Goal: Find specific page/section: Find specific page/section

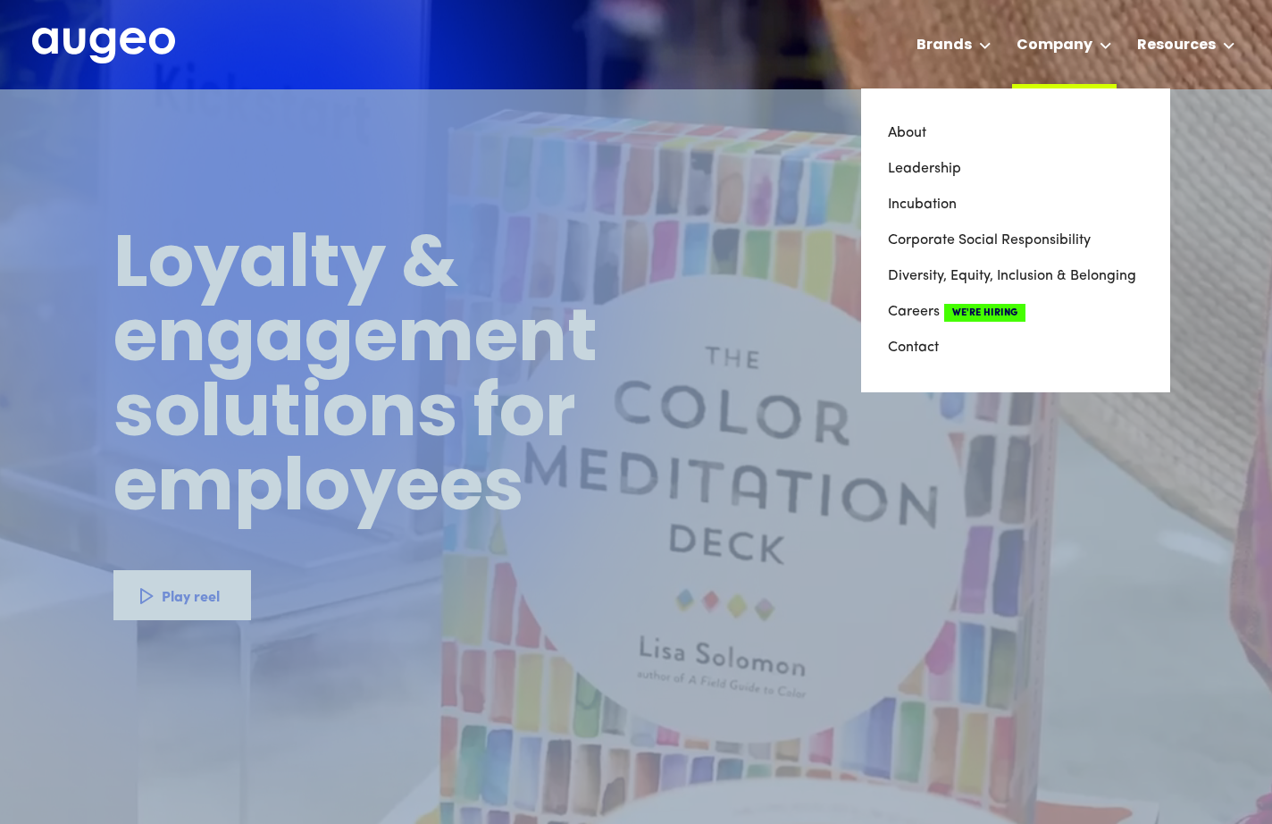
click at [1093, 44] on div "Company" at bounding box center [1055, 45] width 76 height 21
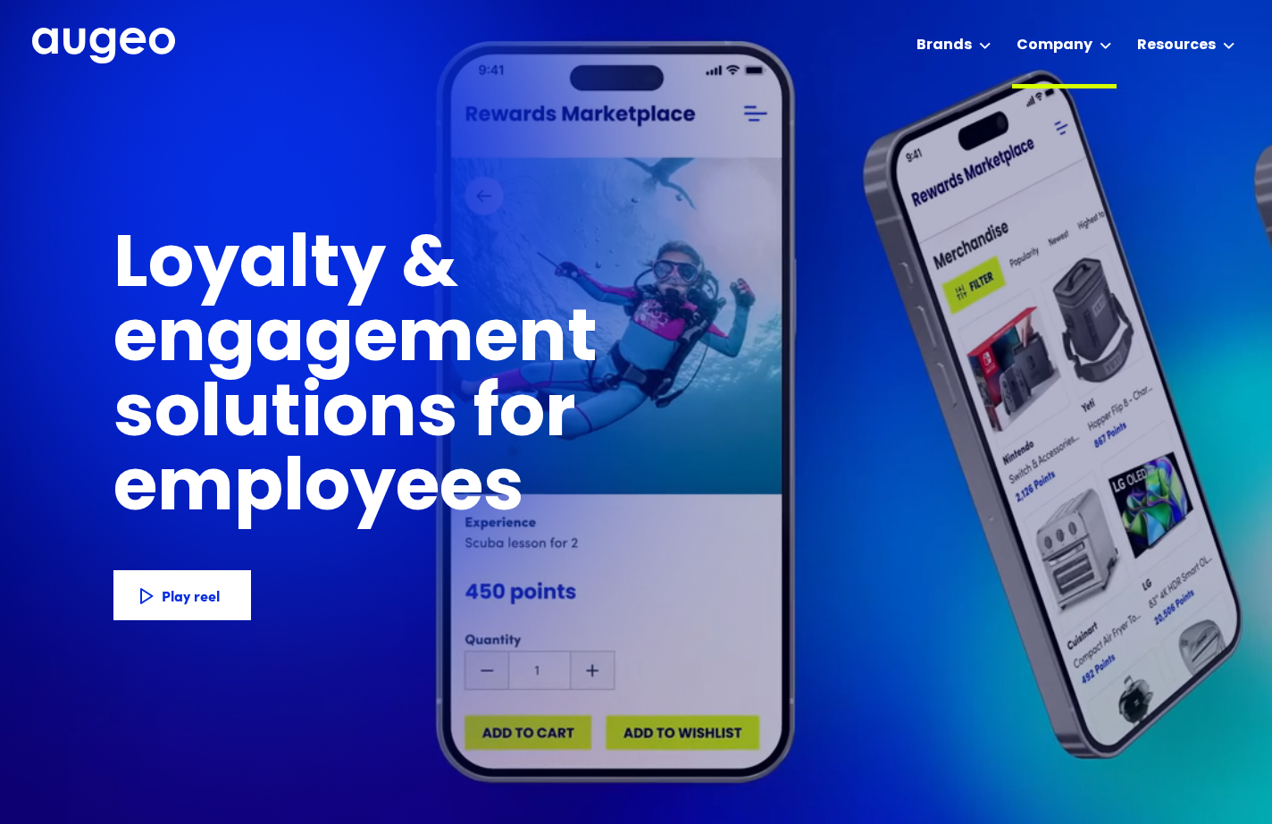
click at [1093, 44] on div "Company" at bounding box center [1055, 45] width 76 height 21
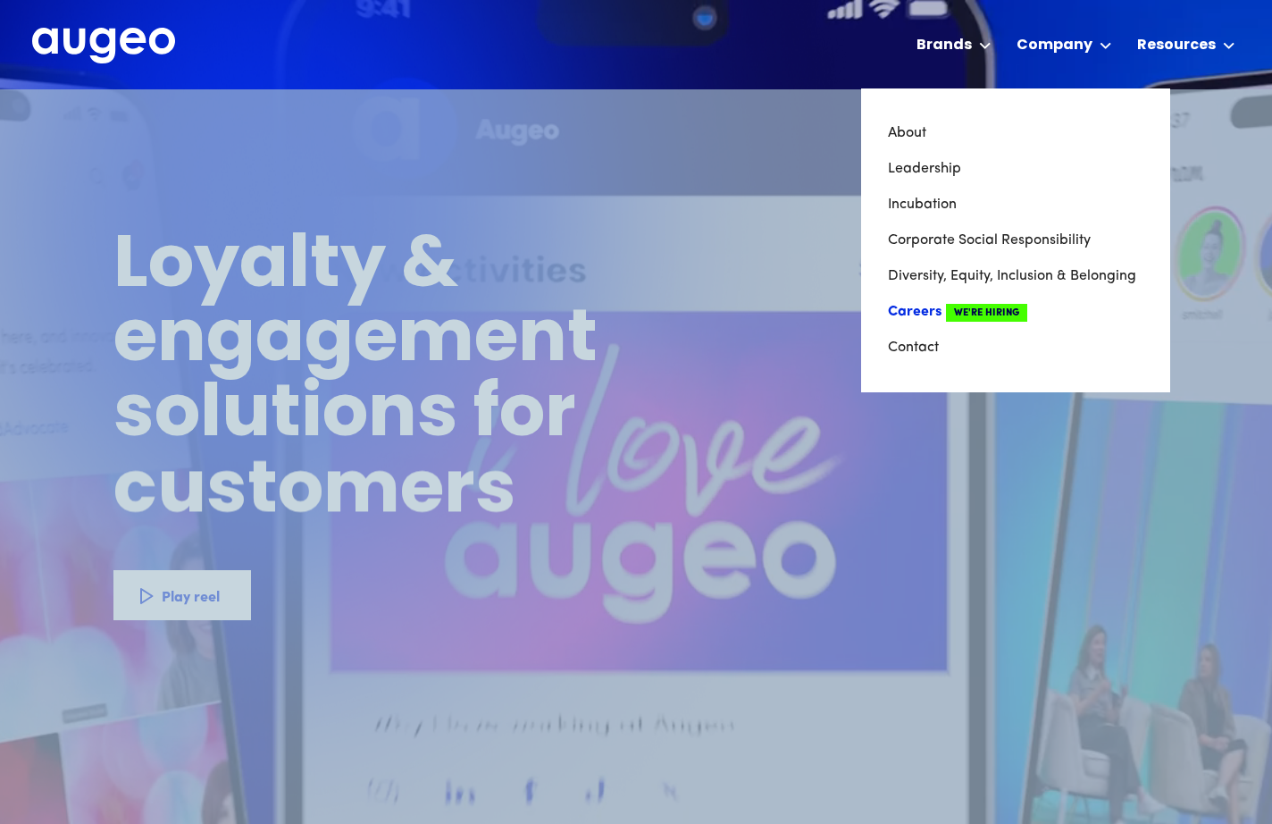
click at [923, 306] on link "Careers We're Hiring" at bounding box center [1016, 312] width 256 height 36
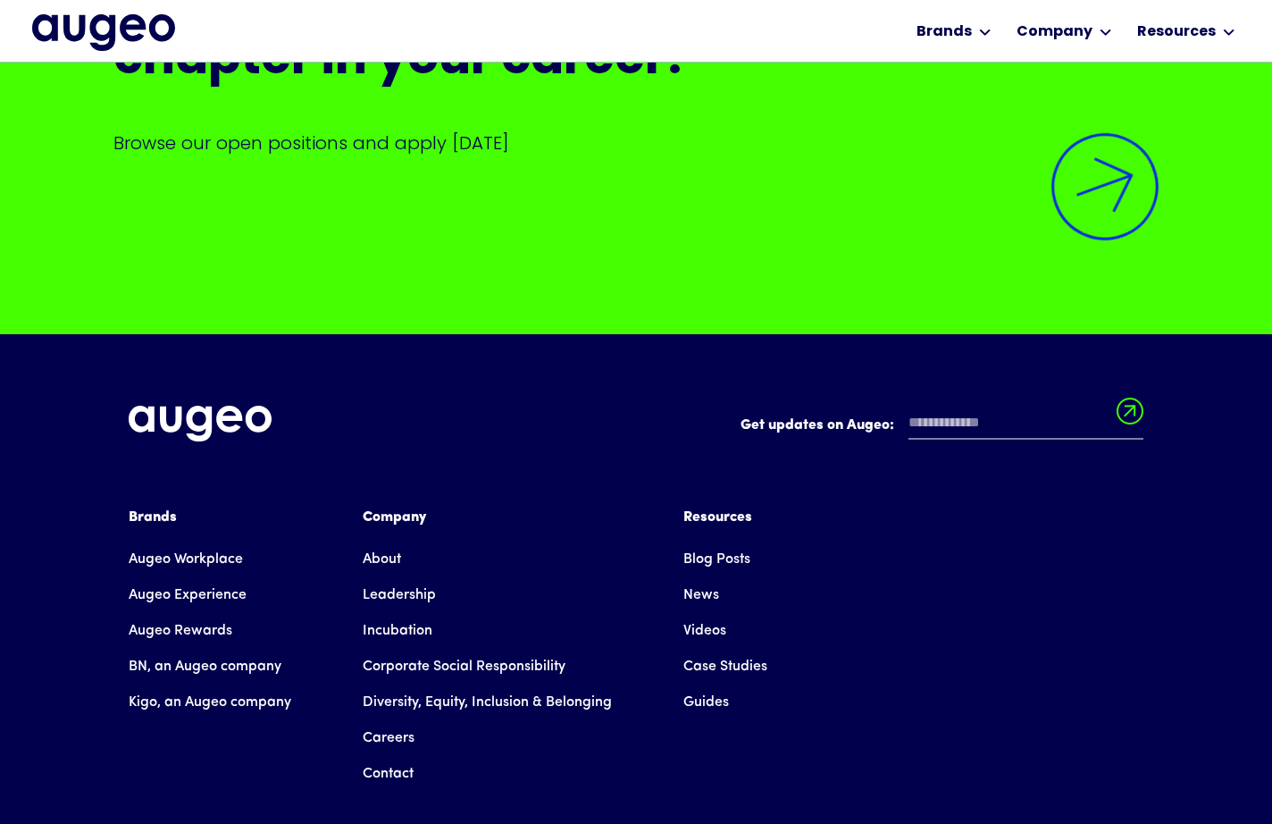
scroll to position [4375, 0]
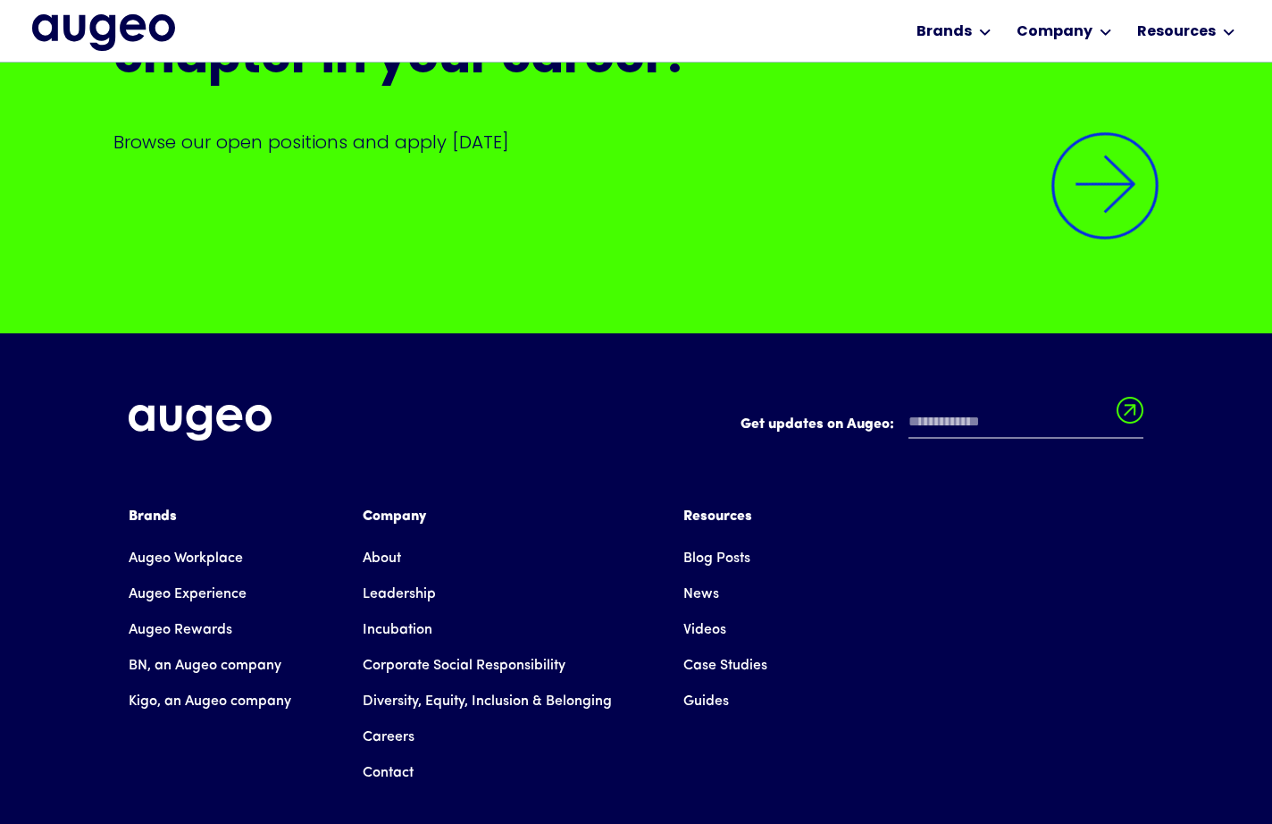
click at [467, 155] on p "Browse our open positions and apply [DATE]" at bounding box center [635, 142] width 1045 height 25
